Goal: Navigation & Orientation: Find specific page/section

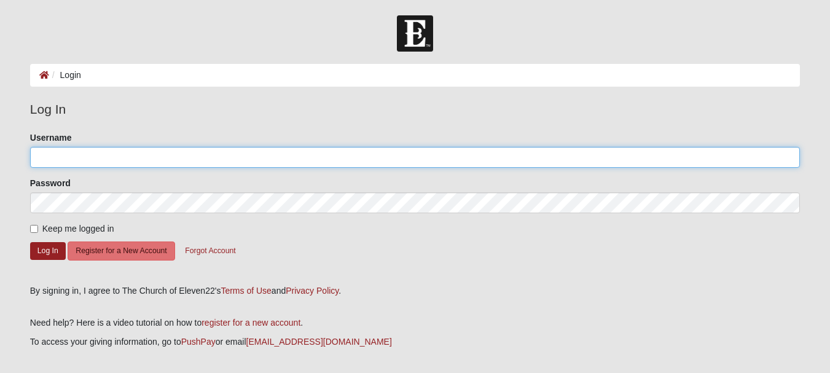
click at [149, 154] on input "Username" at bounding box center [414, 157] width 769 height 21
type input "CBehnam"
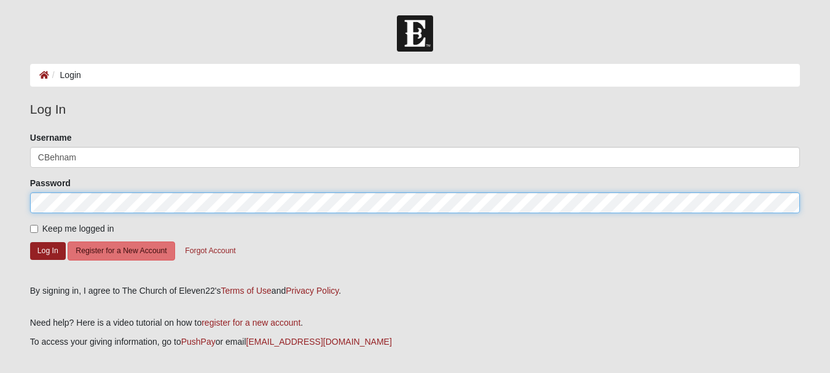
click at [30, 242] on button "Log In" at bounding box center [48, 251] width 36 height 18
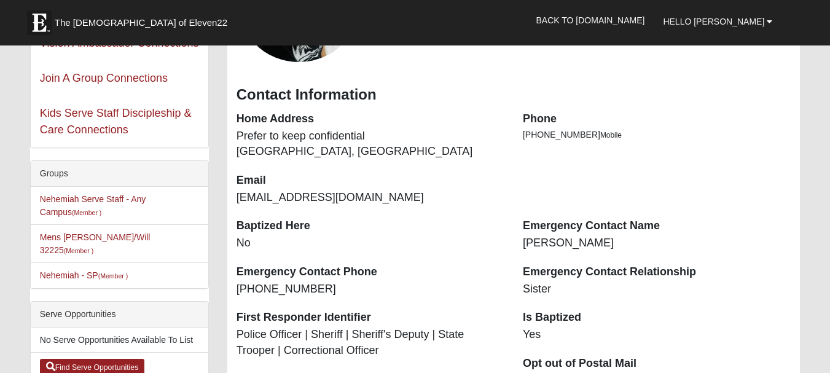
scroll to position [222, 0]
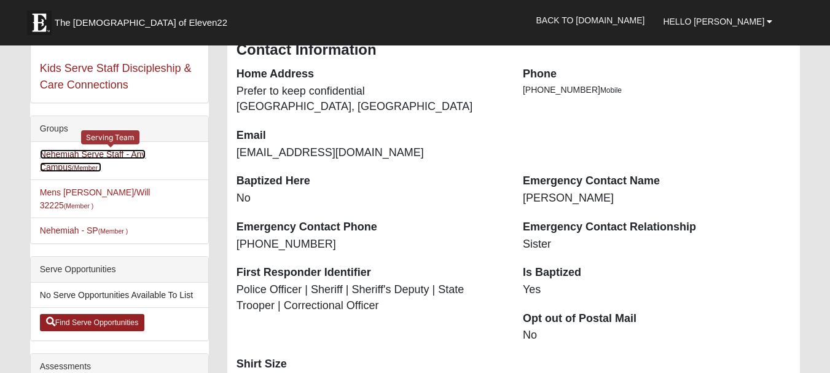
click at [146, 157] on link "Nehemiah Serve Staff - Any Campus (Member )" at bounding box center [93, 160] width 106 height 23
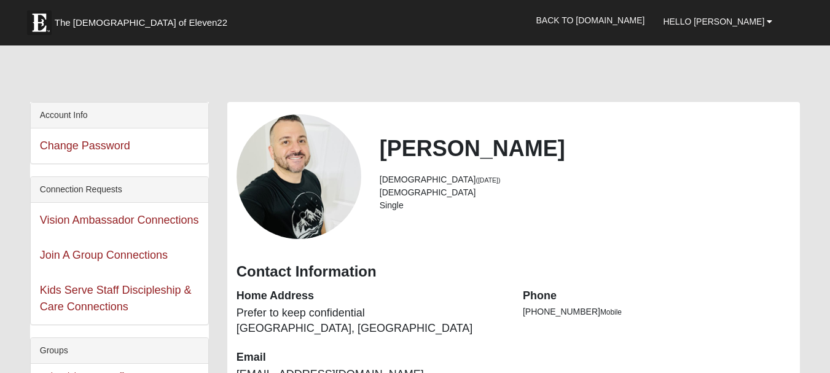
scroll to position [222, 0]
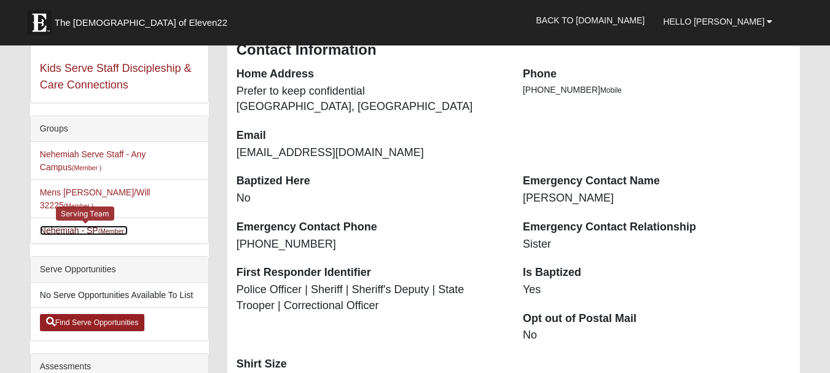
click at [78, 225] on link "Nehemiah - SP (Member )" at bounding box center [84, 230] width 88 height 10
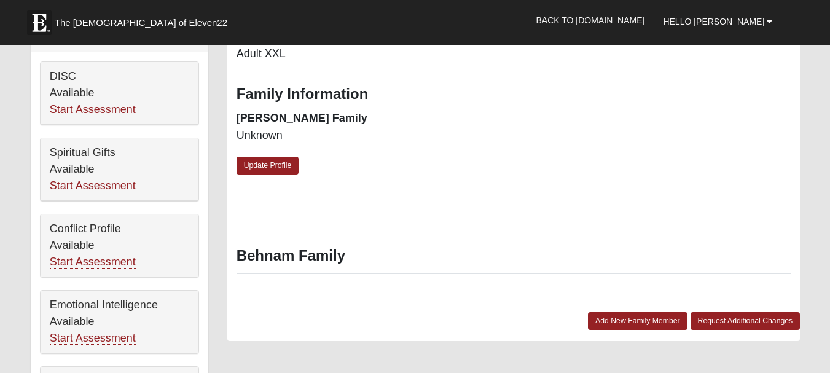
scroll to position [547, 0]
